Goal: Book appointment/travel/reservation

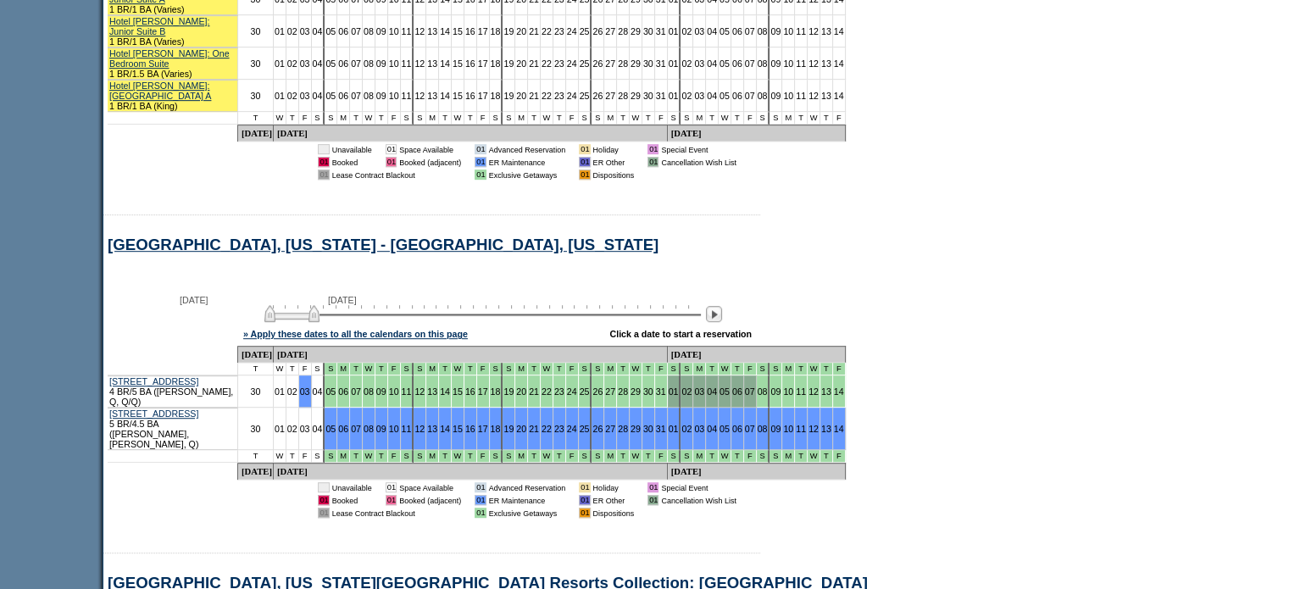
scroll to position [932, 0]
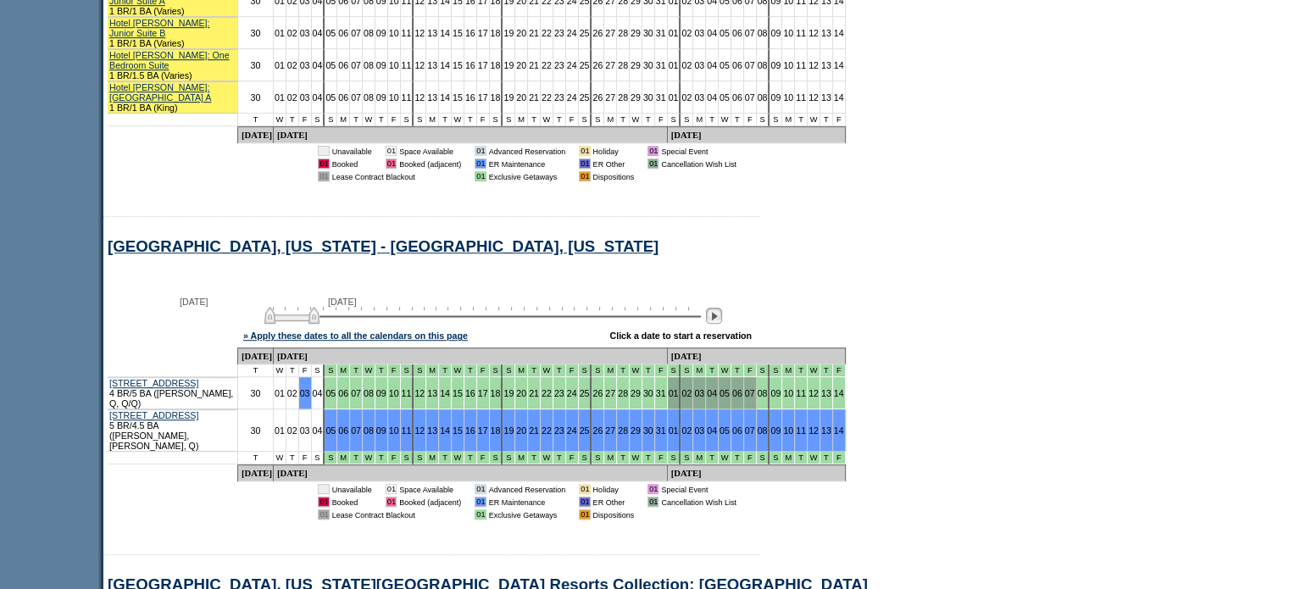
click at [722, 308] on img at bounding box center [714, 316] width 16 height 16
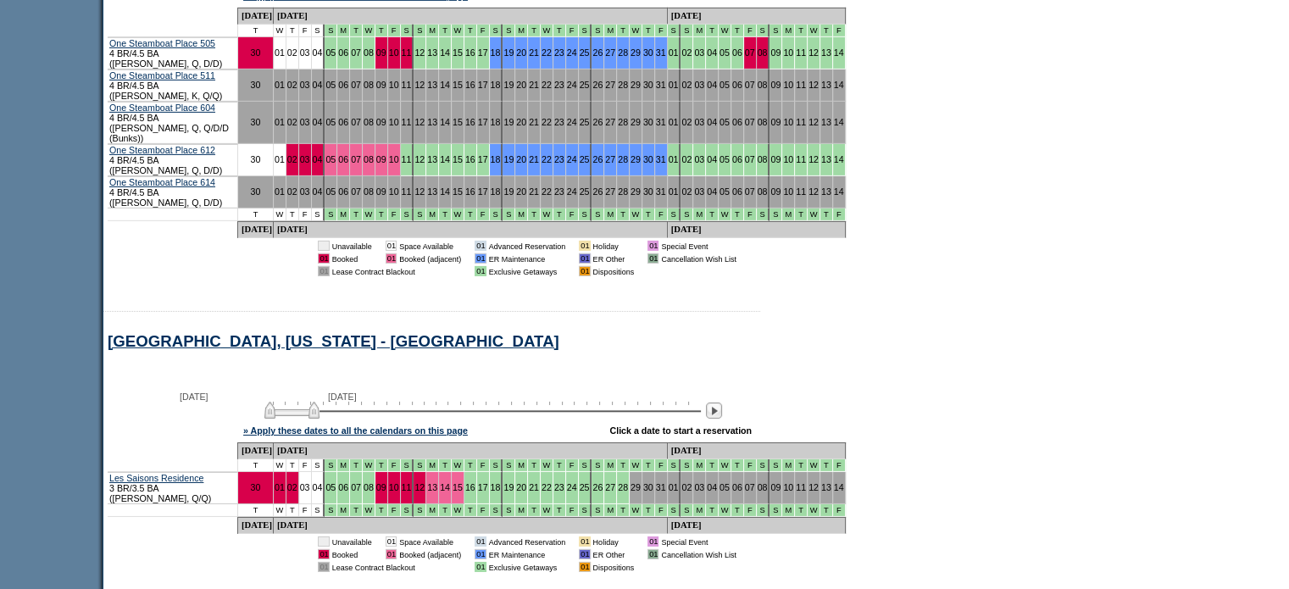
scroll to position [5507, 0]
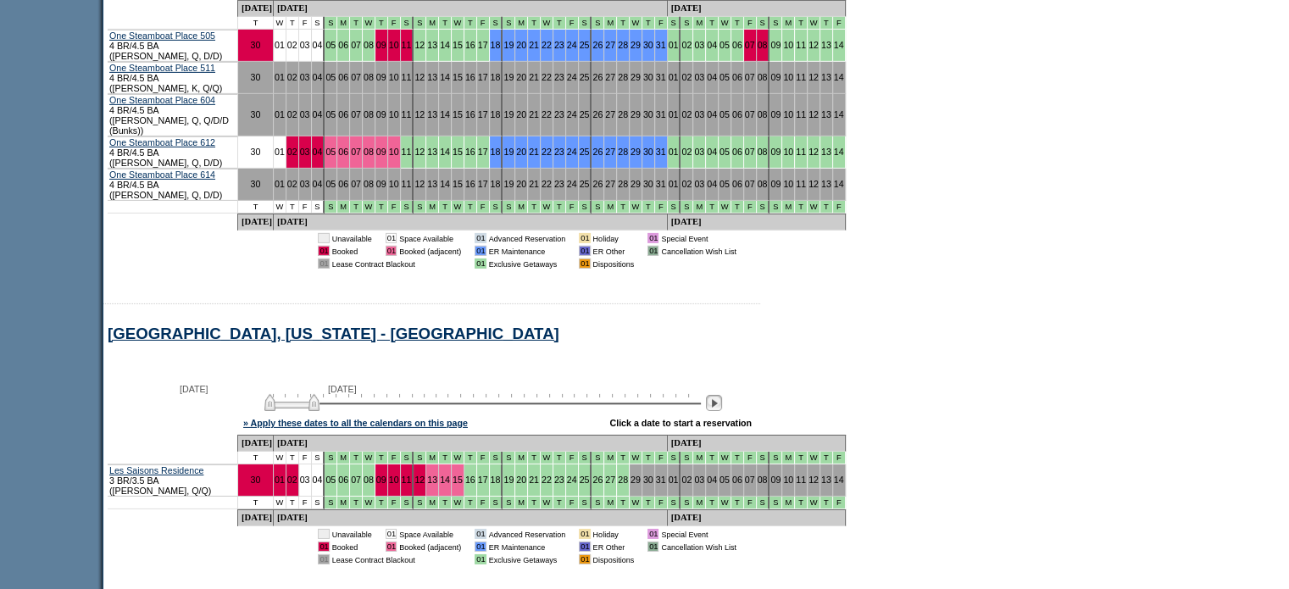
click at [722, 395] on img at bounding box center [714, 403] width 16 height 16
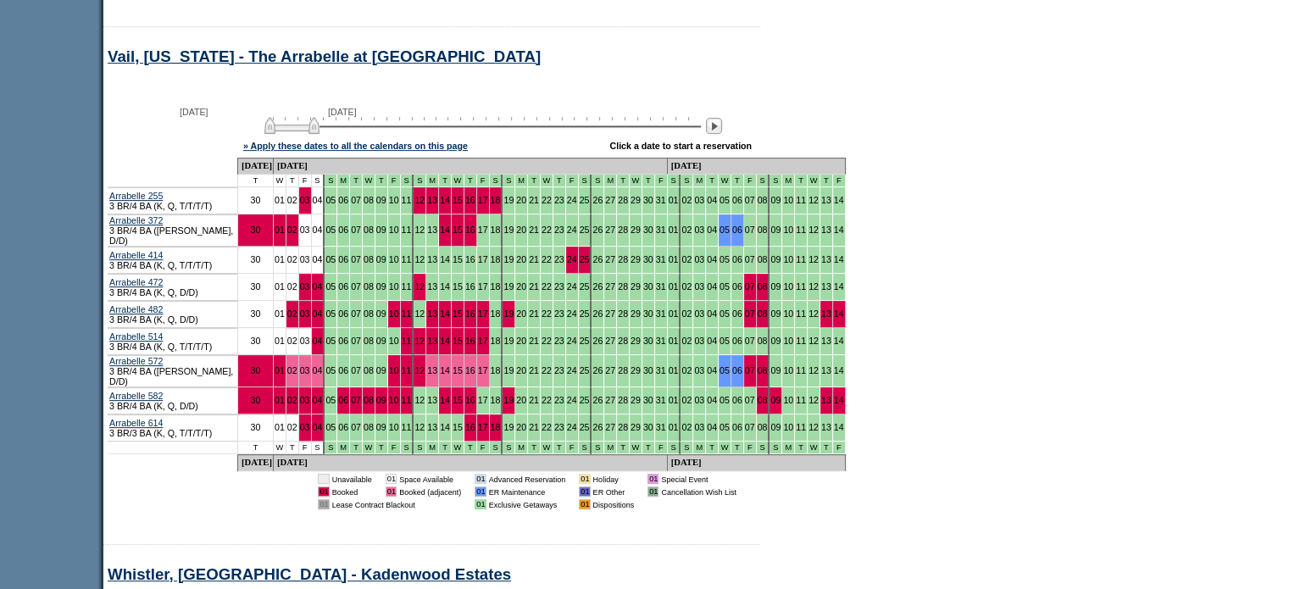
scroll to position [7080, 0]
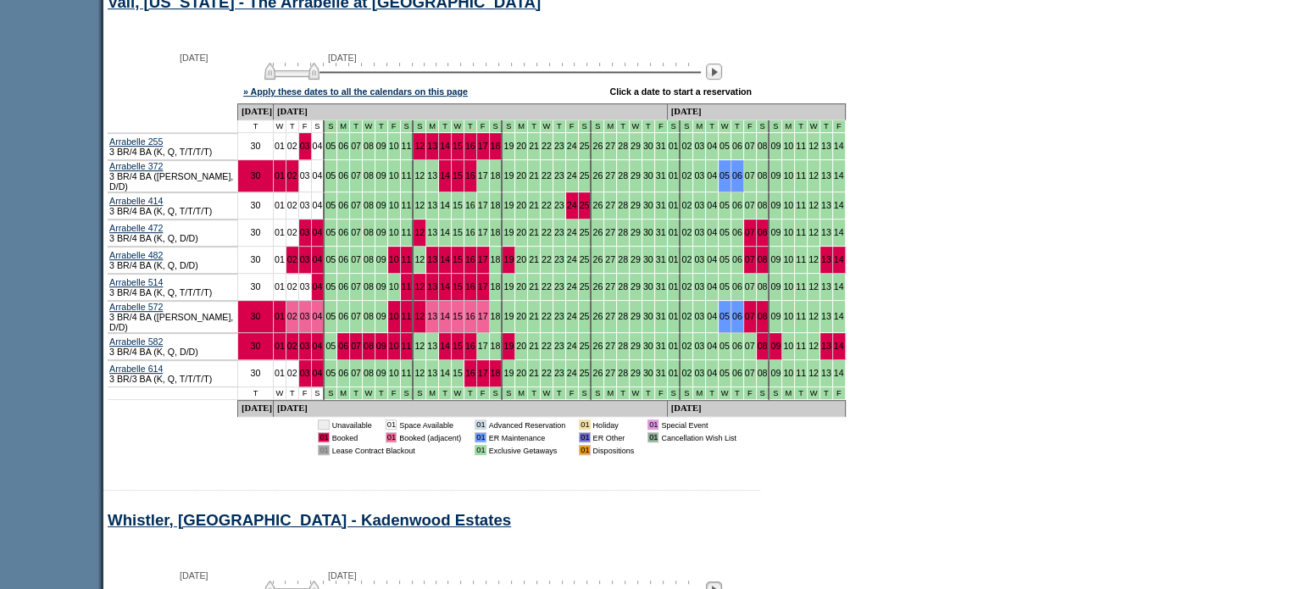
click at [722, 581] on img at bounding box center [714, 589] width 16 height 16
click at [258, 581] on img at bounding box center [251, 589] width 16 height 16
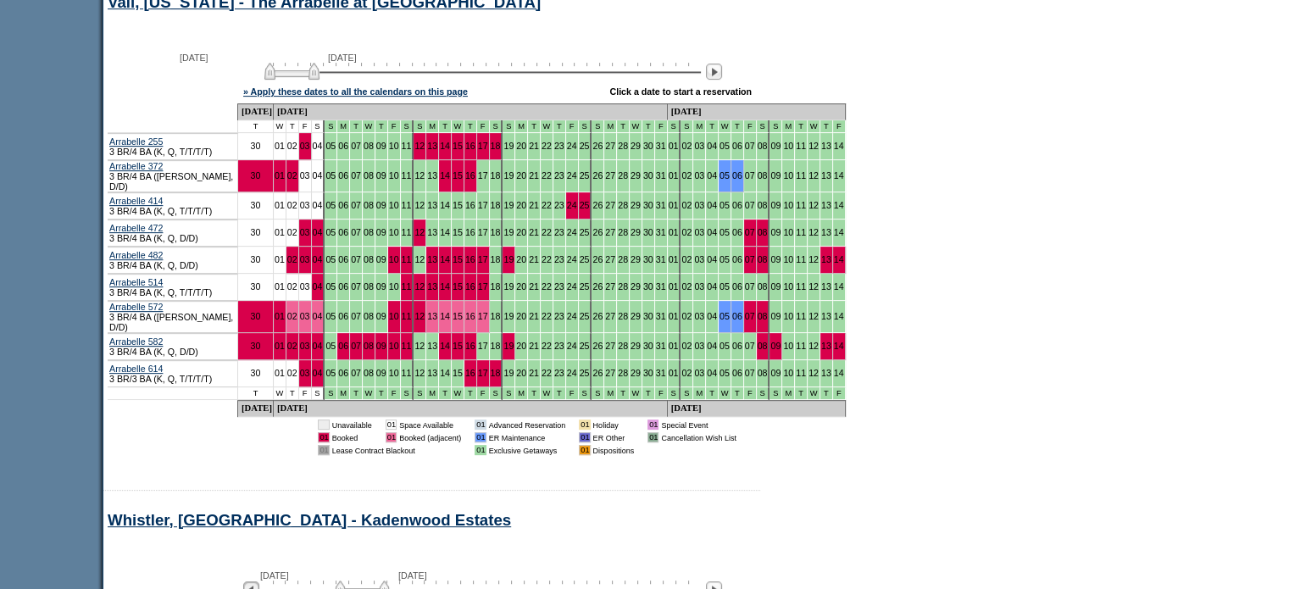
click at [258, 581] on img at bounding box center [251, 589] width 16 height 16
